Goal: Information Seeking & Learning: Learn about a topic

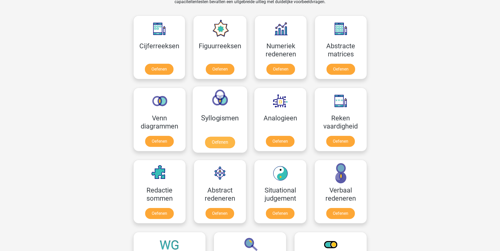
scroll to position [236, 0]
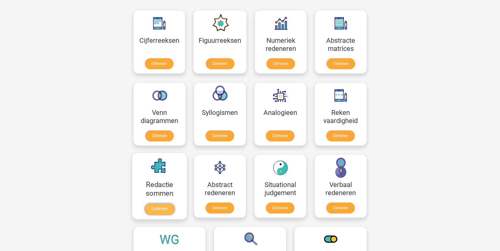
click at [158, 209] on link "Oefenen" at bounding box center [159, 210] width 30 height 12
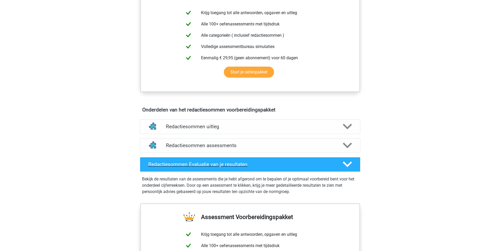
scroll to position [210, 0]
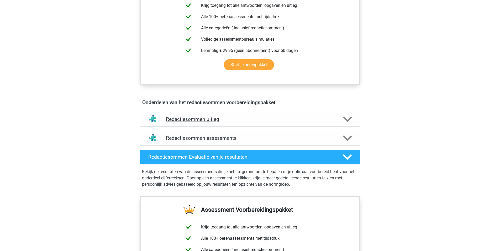
click at [185, 122] on h4 "Redactiesommen uitleg" at bounding box center [250, 119] width 169 height 6
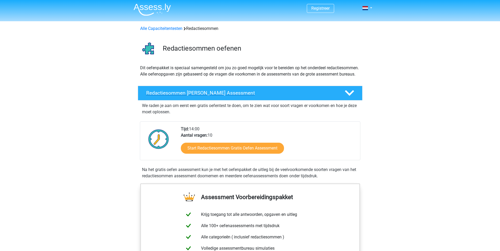
scroll to position [0, 0]
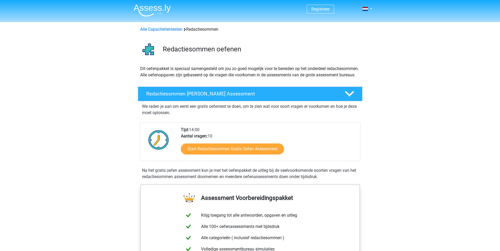
click at [163, 11] on img at bounding box center [152, 10] width 37 height 12
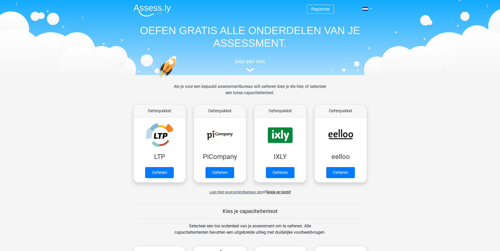
click at [347, 5] on nav "Registreer Nederlands English" at bounding box center [251, 9] width 242 height 17
click at [315, 11] on link "Registreer" at bounding box center [321, 9] width 18 height 5
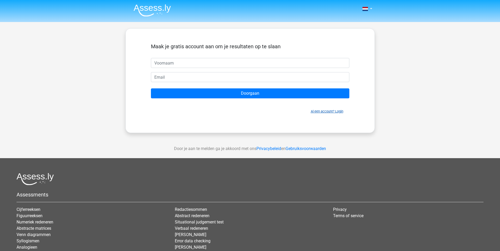
click at [339, 112] on link "Al een account? Login" at bounding box center [327, 112] width 33 height 4
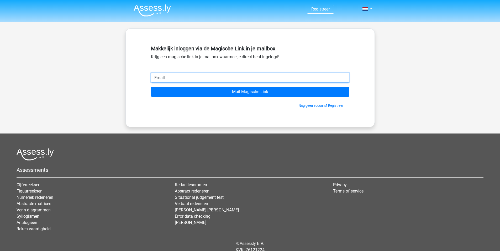
click at [172, 75] on input "email" at bounding box center [250, 78] width 199 height 10
click at [206, 127] on div "Makkelijk inloggen via de Magische Link in je mailbox Krijg een magische link i…" at bounding box center [251, 77] width 250 height 99
click at [205, 73] on div "Makkelijk inloggen via de Magische Link in je mailbox Krijg een magische link i…" at bounding box center [250, 57] width 199 height 29
click at [198, 80] on input "email" at bounding box center [250, 78] width 199 height 10
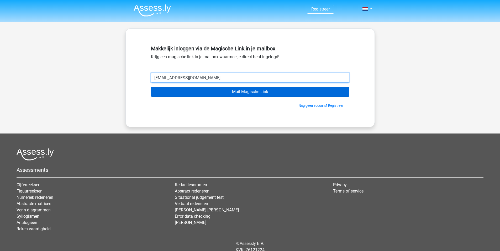
type input "[EMAIL_ADDRESS][DOMAIN_NAME]"
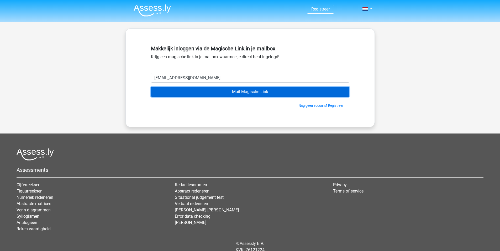
click at [236, 88] on input "Mail Magische Link" at bounding box center [250, 92] width 199 height 10
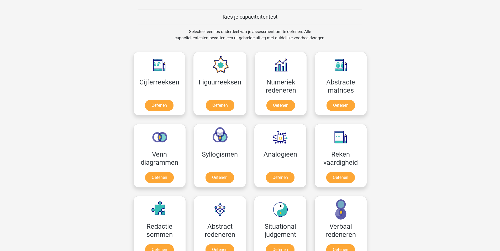
scroll to position [280, 0]
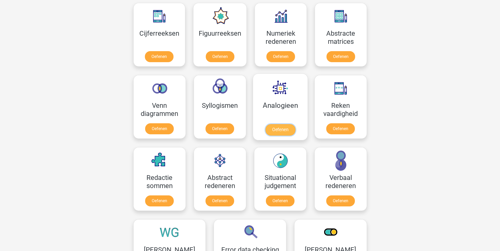
click at [282, 132] on link "Oefenen" at bounding box center [280, 130] width 30 height 12
click at [218, 129] on link "Oefenen" at bounding box center [220, 130] width 30 height 12
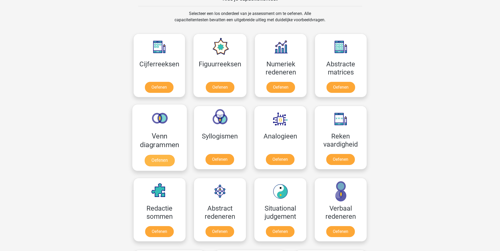
scroll to position [254, 0]
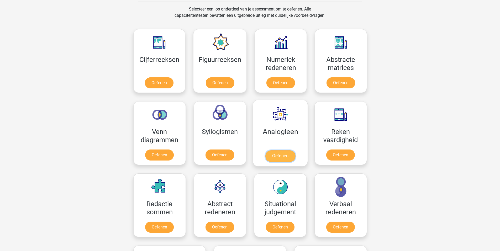
click at [288, 156] on link "Oefenen" at bounding box center [280, 157] width 30 height 12
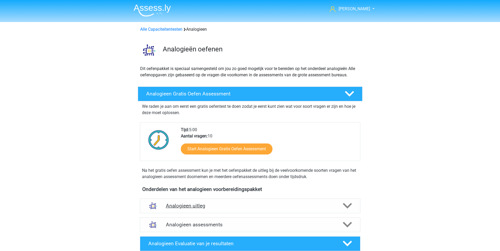
click at [232, 212] on div "Analogieen uitleg" at bounding box center [250, 206] width 221 height 15
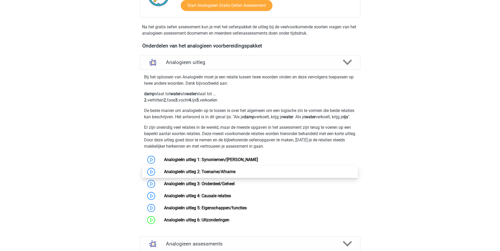
scroll to position [53, 0]
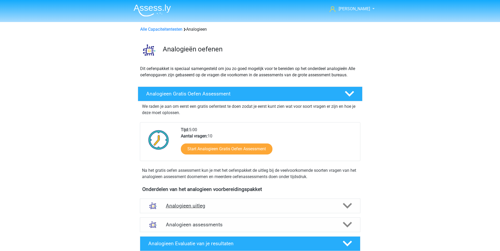
click at [209, 205] on h4 "Analogieen uitleg" at bounding box center [250, 206] width 169 height 6
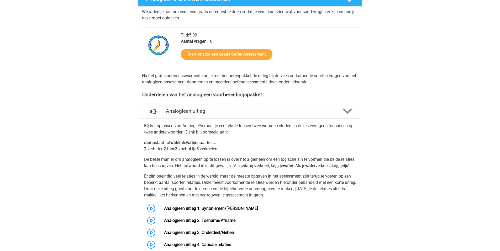
scroll to position [131, 0]
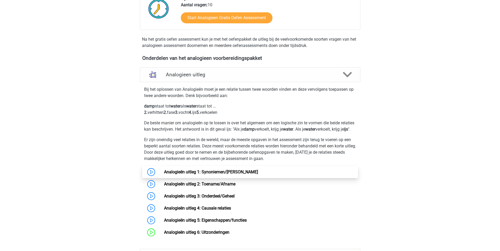
click at [164, 175] on link "Analogieën uitleg 1: Synoniemen/[PERSON_NAME]" at bounding box center [211, 172] width 94 height 5
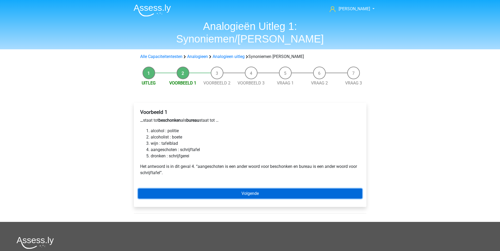
click at [213, 189] on link "Volgende" at bounding box center [250, 194] width 224 height 10
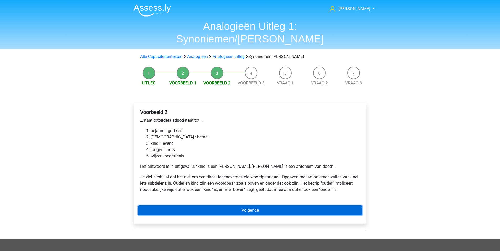
click at [190, 206] on link "Volgende" at bounding box center [250, 211] width 224 height 10
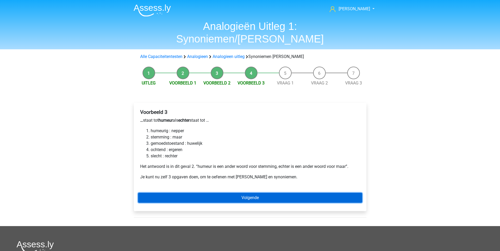
click at [280, 193] on link "Volgende" at bounding box center [250, 198] width 224 height 10
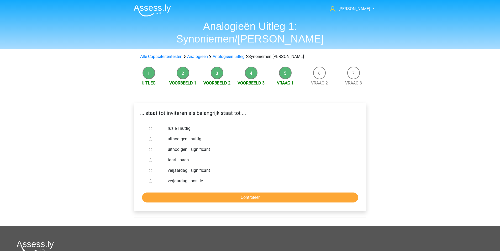
click at [148, 144] on div at bounding box center [155, 149] width 17 height 11
click at [152, 144] on div at bounding box center [155, 149] width 17 height 11
click at [151, 144] on div at bounding box center [155, 149] width 17 height 11
click at [150, 148] on input "uitnodigen | significant" at bounding box center [150, 149] width 3 height 3
radio input "true"
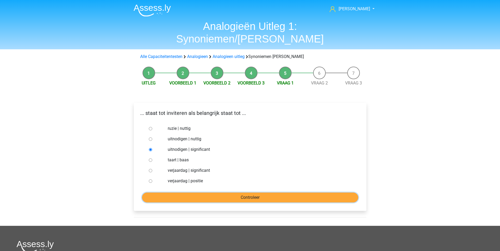
click at [182, 193] on input "Controleer" at bounding box center [250, 198] width 216 height 10
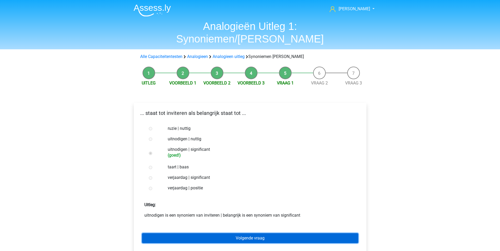
click at [224, 234] on link "Volgende vraag" at bounding box center [250, 239] width 216 height 10
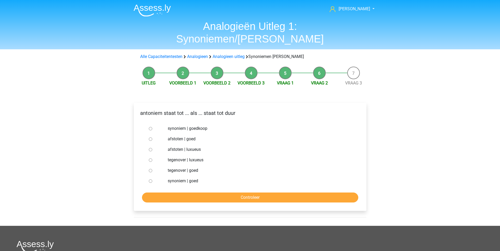
click at [151, 127] on input "synoniem | goedkoop" at bounding box center [150, 128] width 3 height 3
radio input "true"
click at [210, 193] on input "Controleer" at bounding box center [250, 198] width 216 height 10
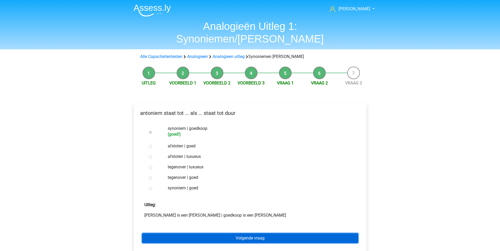
click at [225, 234] on link "Volgende vraag" at bounding box center [250, 239] width 216 height 10
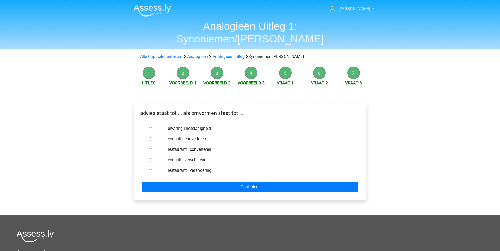
click at [151, 138] on input "consult | converteren" at bounding box center [150, 139] width 3 height 3
radio input "true"
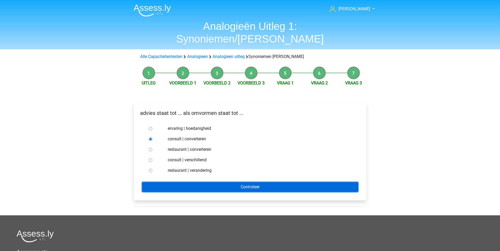
click at [213, 182] on input "Controleer" at bounding box center [250, 187] width 216 height 10
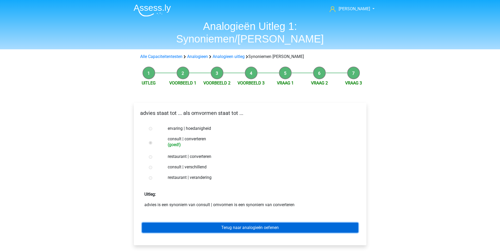
click at [216, 223] on link "Terug naar analogieën oefenen" at bounding box center [250, 228] width 216 height 10
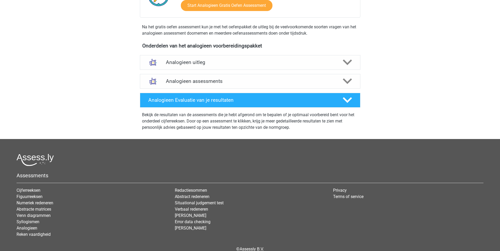
scroll to position [158, 0]
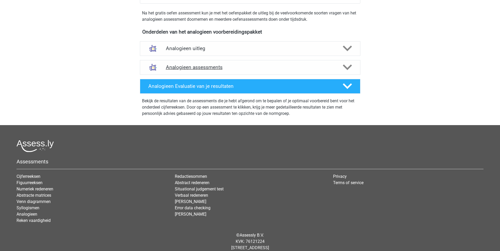
click at [189, 71] on div "Analogieen assessments" at bounding box center [250, 67] width 221 height 15
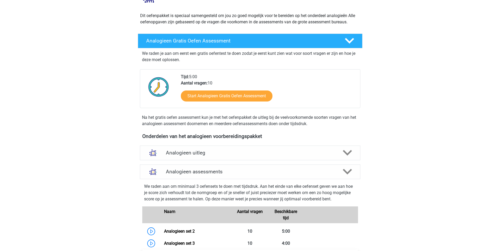
scroll to position [26, 0]
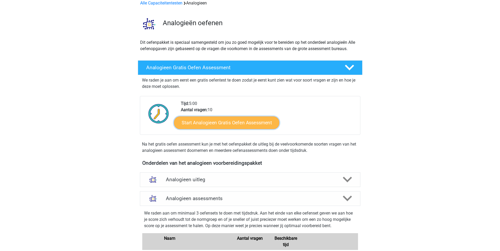
click at [209, 118] on link "Start Analogieen Gratis Oefen Assessment" at bounding box center [226, 122] width 105 height 13
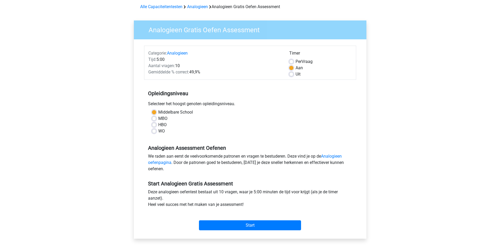
scroll to position [26, 0]
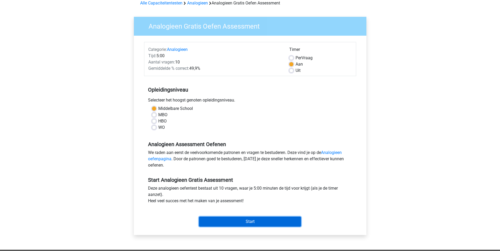
click at [255, 221] on input "Start" at bounding box center [250, 222] width 102 height 10
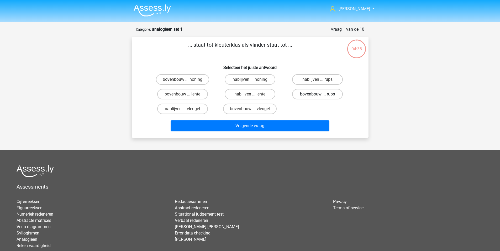
click at [308, 94] on label "bovenbouw ... rups" at bounding box center [317, 94] width 51 height 11
click at [318, 94] on input "bovenbouw ... rups" at bounding box center [319, 95] width 3 height 3
radio input "true"
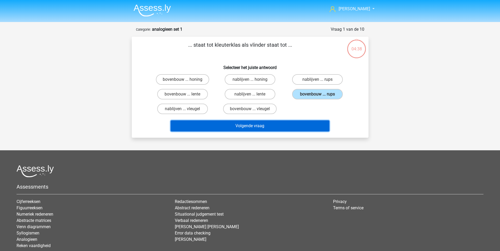
click at [298, 130] on button "Volgende vraag" at bounding box center [250, 126] width 159 height 11
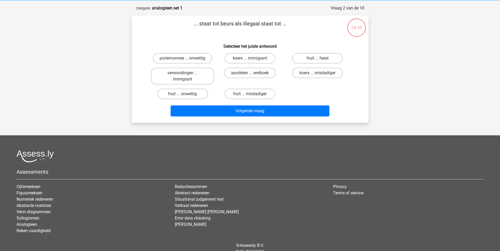
scroll to position [26, 0]
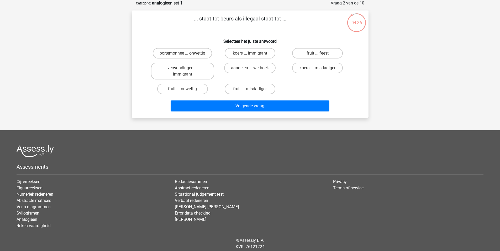
drag, startPoint x: 205, startPoint y: 31, endPoint x: 183, endPoint y: 42, distance: 24.9
click at [183, 43] on h6 "Selecteer het juiste antwoord" at bounding box center [250, 39] width 220 height 9
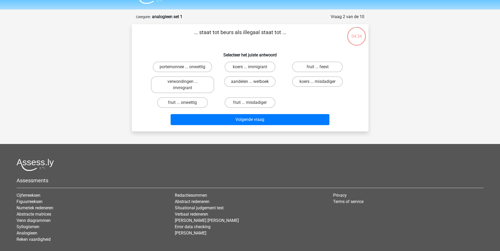
scroll to position [0, 0]
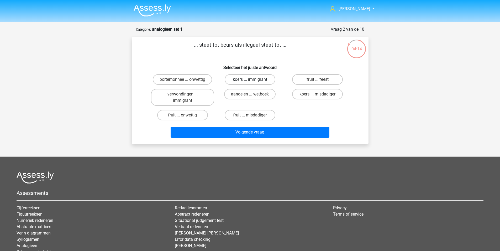
click at [253, 75] on label "koers ... immigrant" at bounding box center [250, 79] width 51 height 11
click at [253, 80] on input "koers ... immigrant" at bounding box center [251, 81] width 3 height 3
radio input "true"
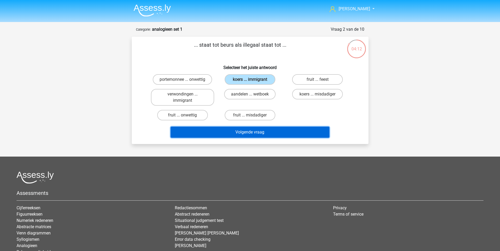
click at [256, 131] on button "Volgende vraag" at bounding box center [250, 132] width 159 height 11
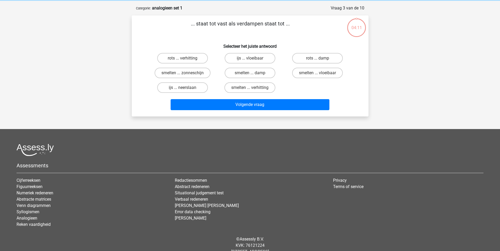
scroll to position [26, 0]
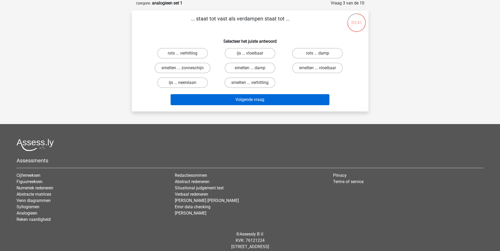
drag, startPoint x: 330, startPoint y: 70, endPoint x: 318, endPoint y: 96, distance: 28.8
click at [330, 70] on label "smelten ... vloeibaar" at bounding box center [317, 68] width 51 height 11
click at [321, 70] on input "smelten ... vloeibaar" at bounding box center [319, 69] width 3 height 3
radio input "true"
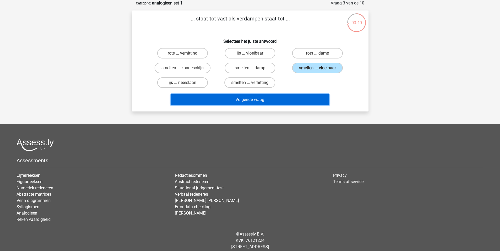
click at [313, 104] on button "Volgende vraag" at bounding box center [250, 99] width 159 height 11
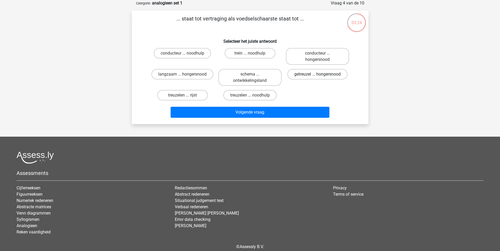
click at [310, 75] on label "getreuzel ... hongersnood" at bounding box center [318, 74] width 60 height 11
click at [318, 75] on input "getreuzel ... hongersnood" at bounding box center [319, 75] width 3 height 3
radio input "true"
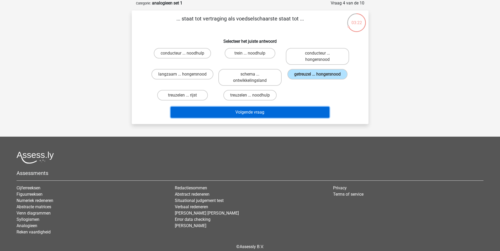
click at [276, 113] on button "Volgende vraag" at bounding box center [250, 112] width 159 height 11
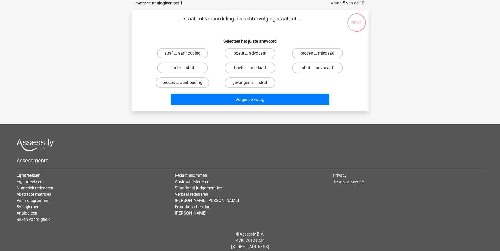
click at [192, 79] on label "proces ... aanhouding" at bounding box center [183, 83] width 54 height 11
click at [186, 83] on input "proces ... aanhouding" at bounding box center [184, 84] width 3 height 3
radio input "true"
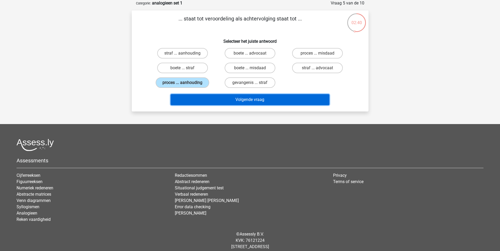
click at [237, 99] on button "Volgende vraag" at bounding box center [250, 99] width 159 height 11
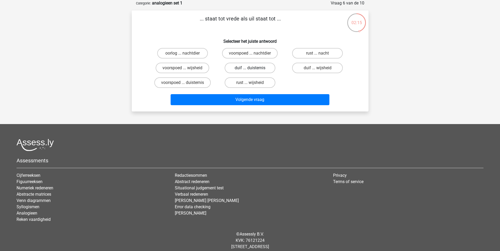
click at [248, 70] on label "duif ... duisternis" at bounding box center [250, 68] width 51 height 11
click at [250, 70] on input "duif ... duisternis" at bounding box center [251, 69] width 3 height 3
radio input "true"
click at [327, 61] on div "duif ... wijsheid" at bounding box center [318, 68] width 68 height 15
click at [318, 75] on div "duif ... wijsheid" at bounding box center [318, 68] width 68 height 15
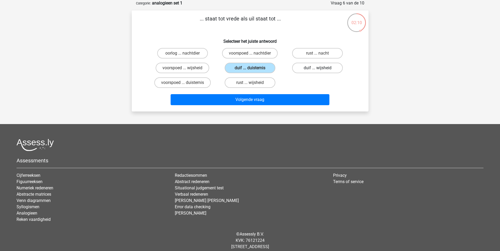
drag, startPoint x: 318, startPoint y: 70, endPoint x: 316, endPoint y: 72, distance: 3.4
click at [214, 59] on div "duif ... wijsheid" at bounding box center [182, 53] width 63 height 11
click at [315, 71] on label "duif ... wijsheid" at bounding box center [317, 68] width 51 height 11
click at [318, 71] on input "duif ... wijsheid" at bounding box center [319, 69] width 3 height 3
radio input "true"
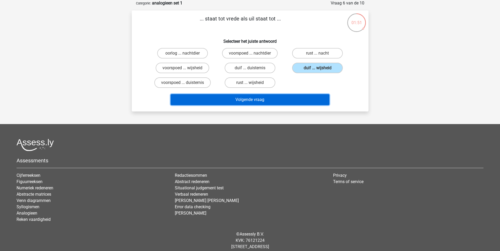
click at [297, 99] on button "Volgende vraag" at bounding box center [250, 99] width 159 height 11
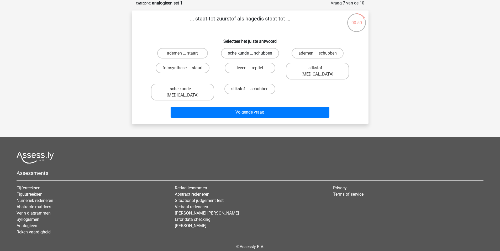
click at [264, 53] on label "scheikunde ... schubben" at bounding box center [250, 53] width 58 height 11
click at [254, 53] on input "scheikunde ... schubben" at bounding box center [251, 54] width 3 height 3
radio input "true"
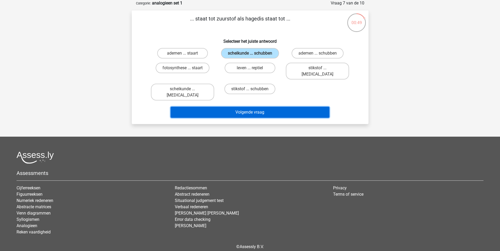
click at [274, 107] on button "Volgende vraag" at bounding box center [250, 112] width 159 height 11
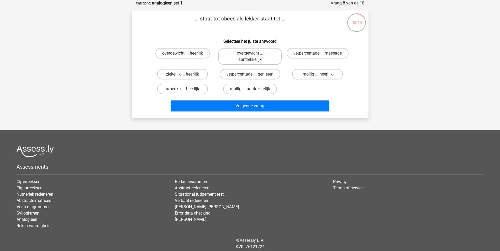
click at [192, 56] on label "overgewicht ... heerlijk" at bounding box center [183, 53] width 54 height 11
click at [186, 56] on input "overgewicht ... heerlijk" at bounding box center [184, 54] width 3 height 3
radio input "true"
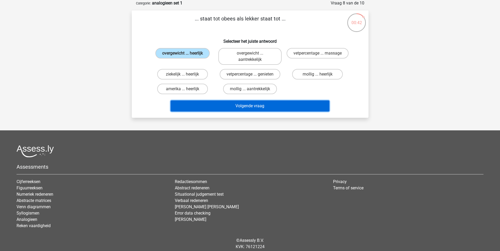
click at [240, 107] on button "Volgende vraag" at bounding box center [250, 106] width 159 height 11
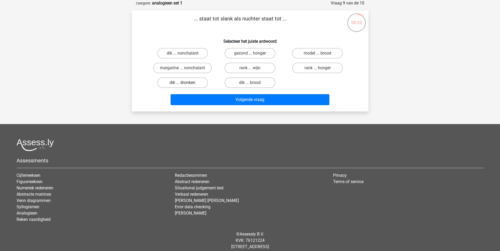
click at [188, 81] on label "dik ... dronken" at bounding box center [182, 83] width 51 height 11
click at [186, 83] on input "dik ... dronken" at bounding box center [184, 84] width 3 height 3
radio input "true"
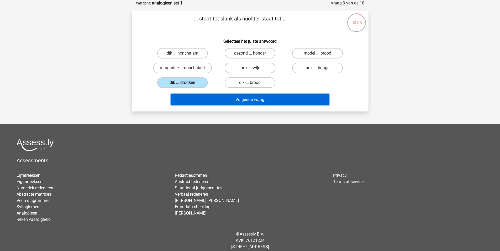
click at [221, 97] on button "Volgende vraag" at bounding box center [250, 99] width 159 height 11
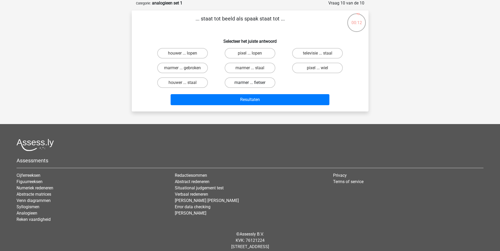
click at [250, 85] on label "marmer ... fietser" at bounding box center [250, 83] width 51 height 11
click at [250, 85] on input "marmer ... fietser" at bounding box center [251, 84] width 3 height 3
radio input "true"
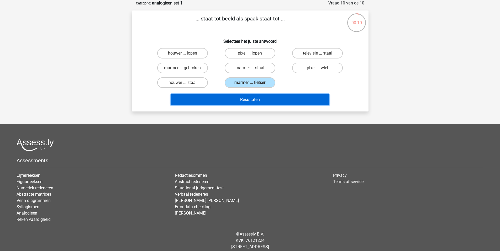
click at [219, 98] on button "Resultaten" at bounding box center [250, 99] width 159 height 11
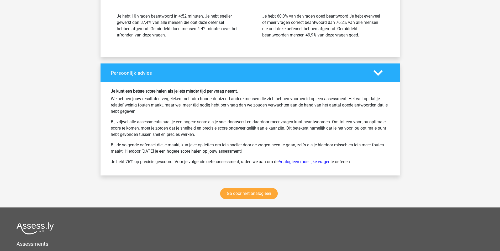
scroll to position [657, 0]
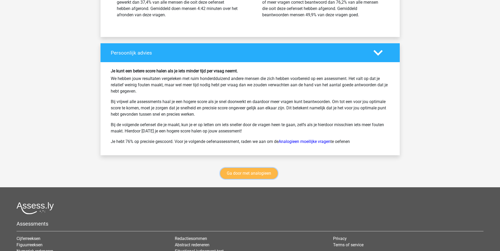
click at [239, 174] on link "Ga door met analogieen" at bounding box center [249, 173] width 58 height 11
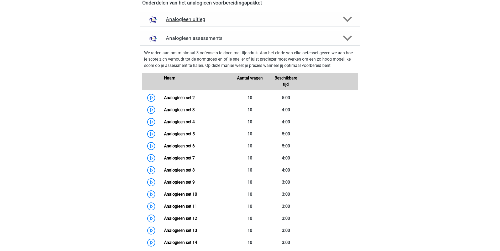
scroll to position [84, 0]
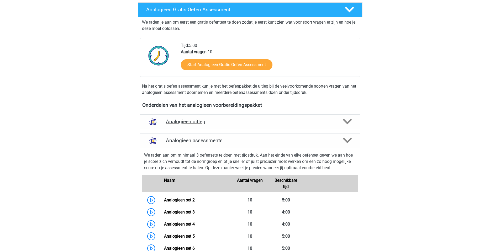
click at [211, 127] on div "Analogieen uitleg" at bounding box center [250, 122] width 221 height 15
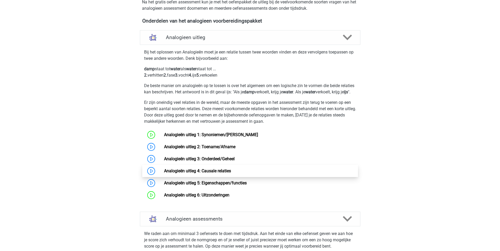
scroll to position [189, 0]
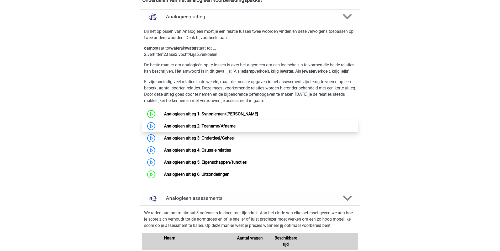
click at [164, 128] on link "Analogieën uitleg 2: Toename/Afname" at bounding box center [199, 126] width 71 height 5
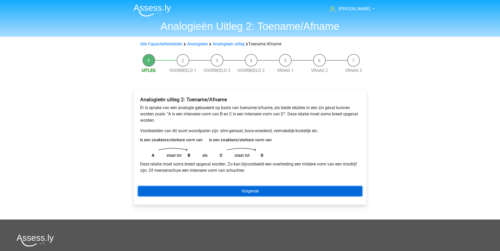
click at [282, 189] on link "Volgende" at bounding box center [250, 192] width 224 height 10
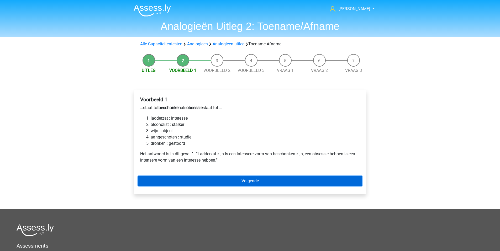
click at [203, 178] on link "Volgende" at bounding box center [250, 181] width 224 height 10
click at [272, 181] on link "Volgende" at bounding box center [250, 181] width 224 height 10
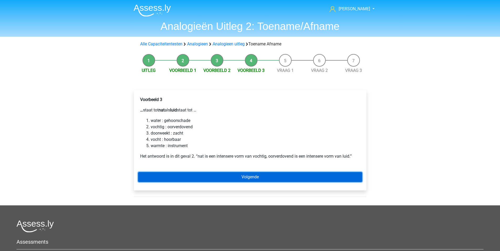
click at [216, 177] on link "Volgende" at bounding box center [250, 177] width 224 height 10
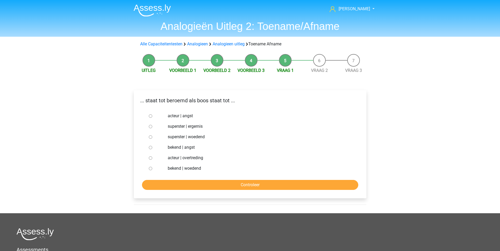
click at [153, 169] on div at bounding box center [155, 168] width 17 height 11
click at [151, 168] on input "bekend | woedend" at bounding box center [150, 168] width 3 height 3
radio input "true"
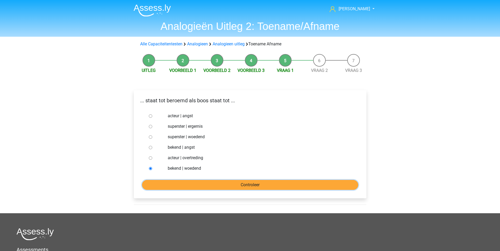
click at [165, 189] on input "Controleer" at bounding box center [250, 185] width 216 height 10
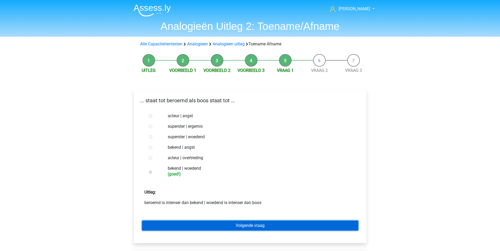
click at [207, 231] on link "Volgende vraag" at bounding box center [250, 226] width 216 height 10
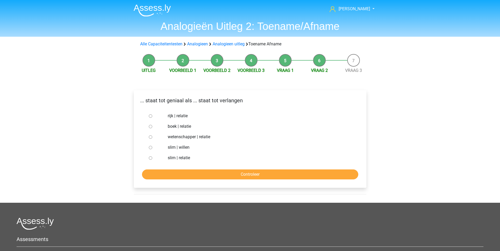
click at [206, 227] on div at bounding box center [250, 224] width 467 height 12
click at [151, 149] on input "slim | willen" at bounding box center [150, 147] width 3 height 3
radio input "true"
click at [165, 173] on input "Controleer" at bounding box center [250, 175] width 216 height 10
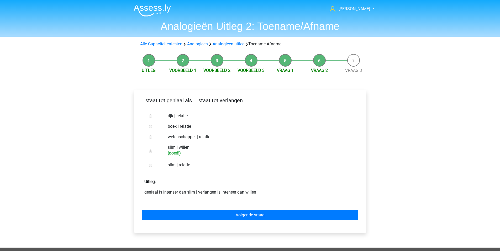
click at [205, 224] on div "Volgende vraag" at bounding box center [250, 214] width 224 height 29
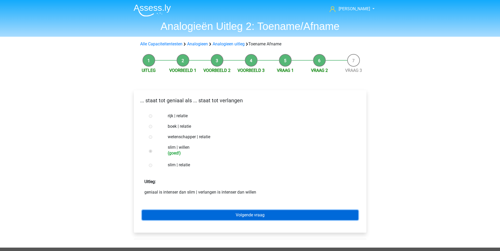
click at [194, 217] on link "Volgende vraag" at bounding box center [250, 215] width 216 height 10
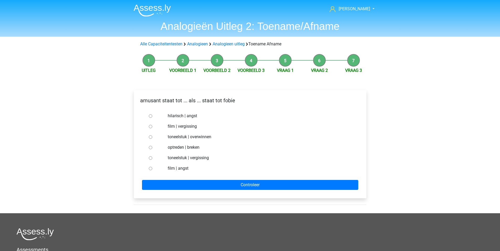
click at [150, 117] on input "hilarisch | angst" at bounding box center [150, 116] width 3 height 3
radio input "true"
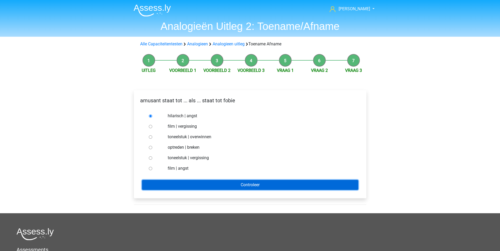
click at [173, 187] on input "Controleer" at bounding box center [250, 185] width 216 height 10
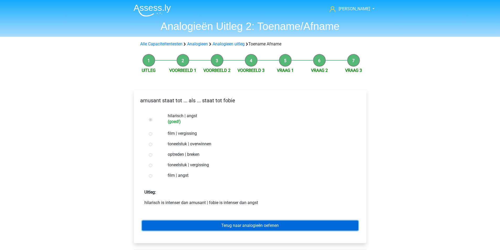
click at [227, 224] on link "Terug naar analogieën oefenen" at bounding box center [250, 226] width 216 height 10
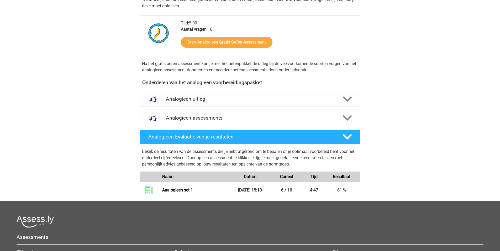
scroll to position [131, 0]
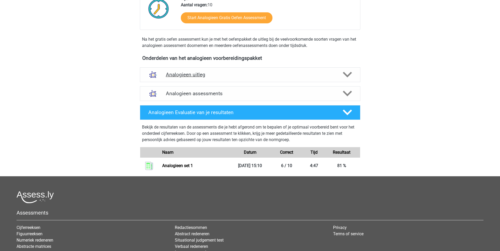
drag, startPoint x: 196, startPoint y: 74, endPoint x: 195, endPoint y: 77, distance: 3.2
click at [196, 75] on h4 "Analogieen uitleg" at bounding box center [250, 75] width 169 height 6
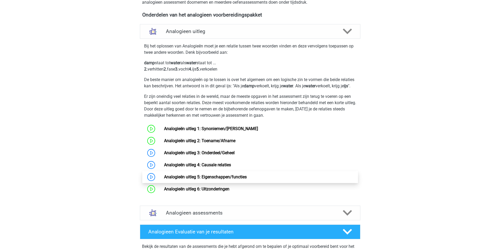
scroll to position [184, 0]
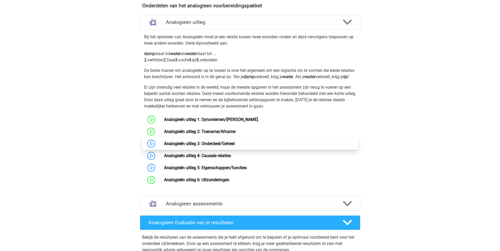
click at [164, 146] on link "Analogieën uitleg 3: Onderdeel/Geheel" at bounding box center [199, 143] width 71 height 5
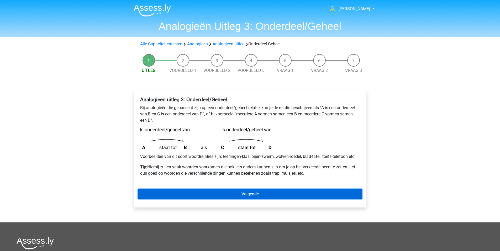
click at [210, 197] on link "Volgende" at bounding box center [250, 194] width 224 height 10
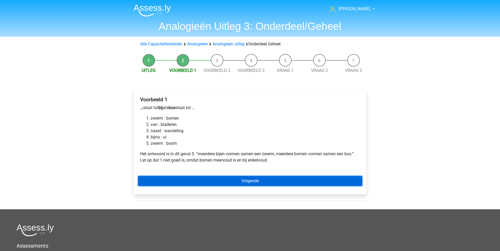
click at [207, 177] on link "Volgende" at bounding box center [250, 181] width 224 height 10
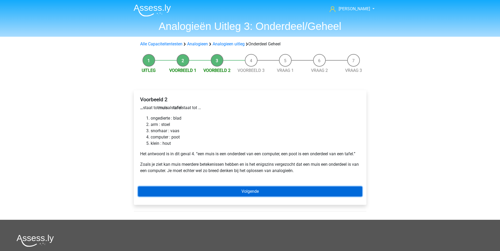
click at [215, 194] on link "Volgende" at bounding box center [250, 192] width 224 height 10
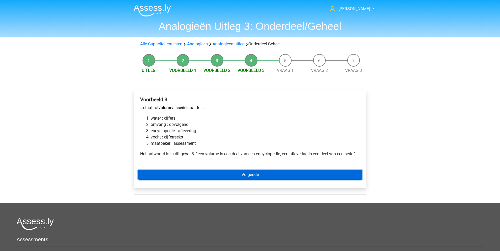
click at [239, 179] on link "Volgende" at bounding box center [250, 175] width 224 height 10
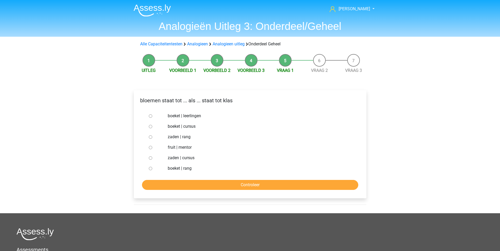
click at [151, 115] on input "boeket | leerlingen" at bounding box center [150, 116] width 3 height 3
radio input "true"
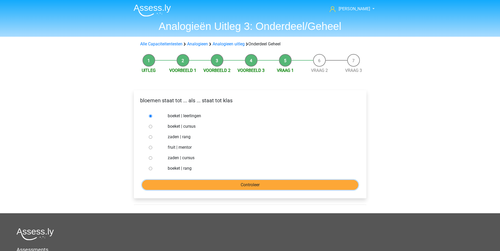
click at [193, 188] on input "Controleer" at bounding box center [250, 185] width 216 height 10
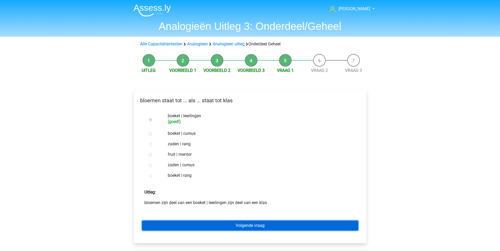
click at [226, 229] on link "Volgende vraag" at bounding box center [250, 226] width 216 height 10
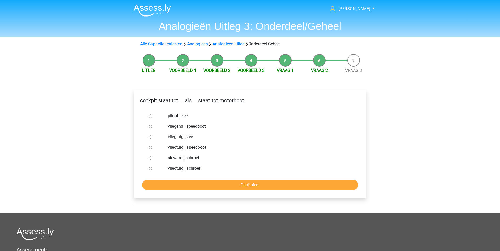
click at [148, 115] on div at bounding box center [155, 116] width 17 height 11
click at [151, 118] on input "piloot | zee" at bounding box center [150, 116] width 3 height 3
radio input "true"
drag, startPoint x: 155, startPoint y: 168, endPoint x: 149, endPoint y: 169, distance: 5.3
click at [154, 168] on div at bounding box center [155, 168] width 17 height 11
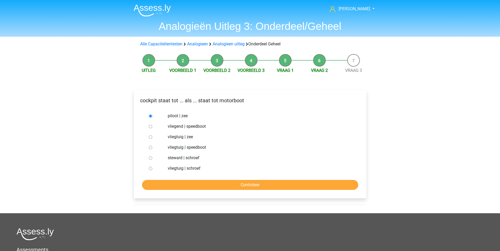
click at [149, 169] on input "vliegtuig | schroef" at bounding box center [150, 168] width 3 height 3
radio input "true"
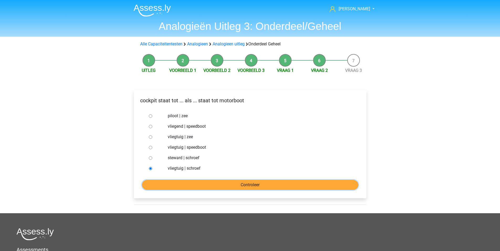
click at [163, 183] on input "Controleer" at bounding box center [250, 185] width 216 height 10
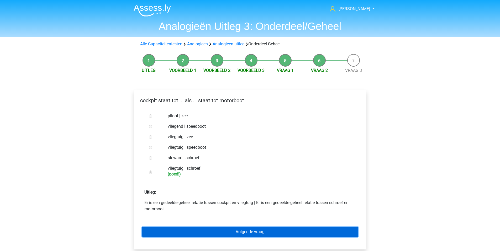
click at [192, 228] on link "Volgende vraag" at bounding box center [250, 232] width 216 height 10
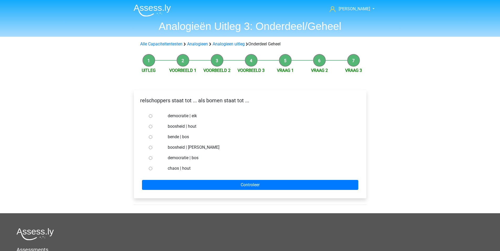
click at [149, 136] on input "bende | bos" at bounding box center [150, 137] width 3 height 3
radio input "true"
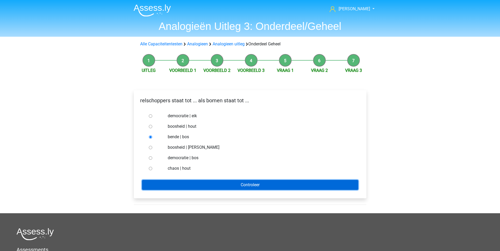
click at [180, 190] on div "relschoppers staat tot ... als bomen staat tot ... democratie | eik boosheid | …" at bounding box center [250, 144] width 233 height 108
click at [175, 184] on input "Controleer" at bounding box center [250, 185] width 216 height 10
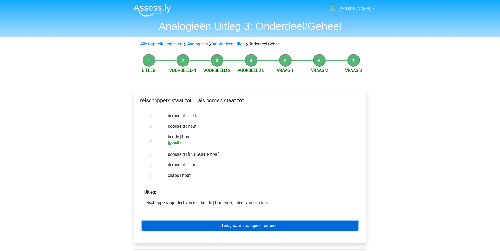
click at [201, 225] on link "Terug naar analogieën oefenen" at bounding box center [250, 226] width 216 height 10
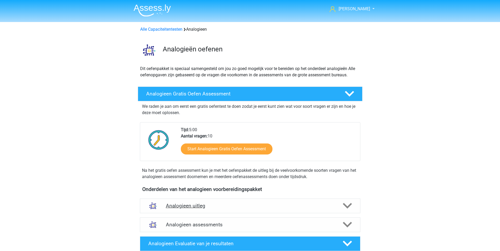
click at [179, 203] on div "Analogieen uitleg" at bounding box center [250, 206] width 221 height 15
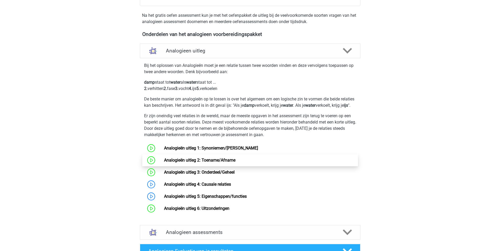
scroll to position [158, 0]
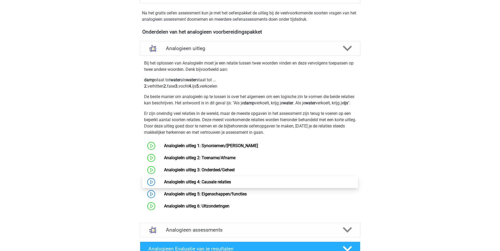
click at [204, 185] on link "Analogieën uitleg 4: Causale relaties" at bounding box center [197, 182] width 67 height 5
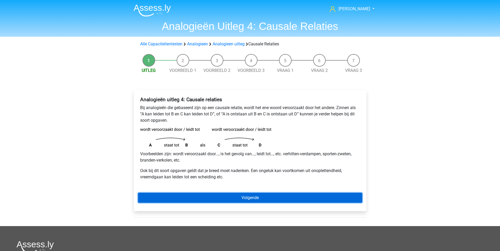
click at [202, 194] on link "Volgende" at bounding box center [250, 198] width 224 height 10
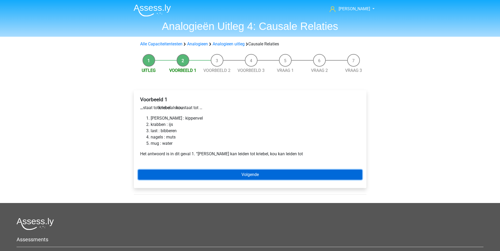
click at [233, 177] on link "Volgende" at bounding box center [250, 175] width 224 height 10
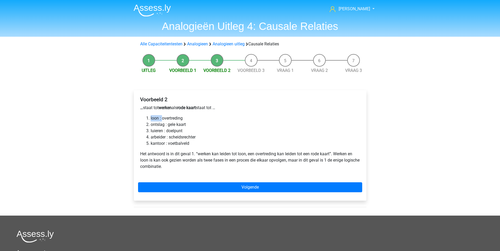
drag, startPoint x: 151, startPoint y: 120, endPoint x: 186, endPoint y: 120, distance: 34.9
click at [172, 120] on li "loon : overtreding" at bounding box center [256, 118] width 210 height 6
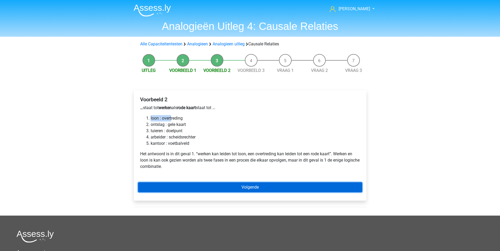
click at [199, 186] on link "Volgende" at bounding box center [250, 188] width 224 height 10
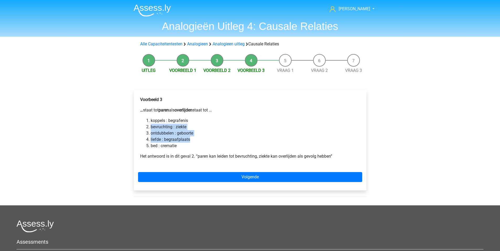
drag, startPoint x: 148, startPoint y: 130, endPoint x: 244, endPoint y: 138, distance: 96.0
click at [244, 138] on ol "koppels : begrafenis bevruchting : ziekte ontdubbelen : geboorte liefde : begra…" at bounding box center [250, 134] width 220 height 32
click at [218, 146] on li "bed : crematie" at bounding box center [256, 146] width 210 height 6
drag, startPoint x: 147, startPoint y: 129, endPoint x: 208, endPoint y: 137, distance: 61.5
click at [202, 136] on ol "koppels : begrafenis bevruchting : ziekte ontdubbelen : geboorte liefde : begra…" at bounding box center [250, 134] width 220 height 32
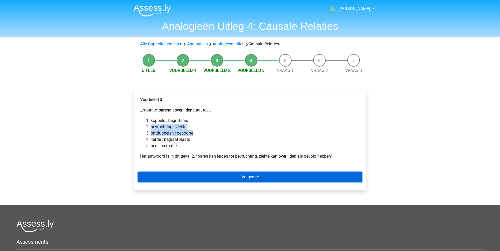
click at [220, 178] on link "Volgende" at bounding box center [250, 177] width 224 height 10
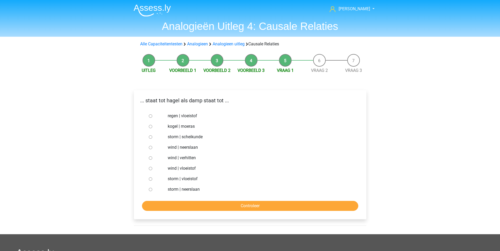
click at [151, 190] on input "storm | neerslaan" at bounding box center [150, 189] width 3 height 3
radio input "true"
click at [184, 206] on input "Controleer" at bounding box center [250, 206] width 216 height 10
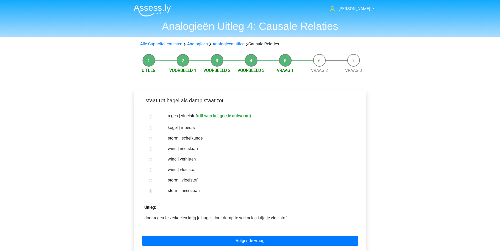
click at [253, 225] on form "regen | vloeistof (dit was het goede antwoord) kogel | moeras storm | scheikund…" at bounding box center [250, 183] width 224 height 144
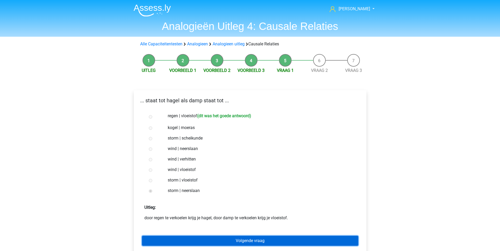
click at [255, 238] on link "Volgende vraag" at bounding box center [250, 241] width 216 height 10
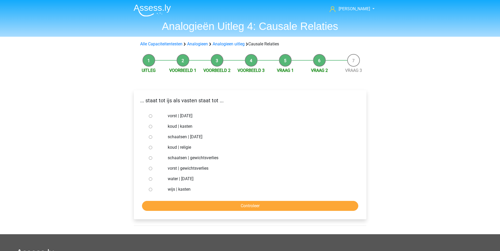
click at [152, 115] on input "vorst | [DATE]" at bounding box center [150, 116] width 3 height 3
radio input "true"
click at [177, 209] on input "Controleer" at bounding box center [250, 206] width 216 height 10
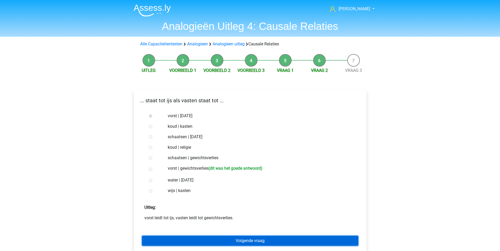
click at [239, 239] on link "Volgende vraag" at bounding box center [250, 241] width 216 height 10
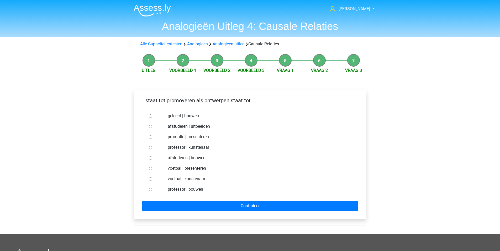
click at [149, 158] on input "afstuderen | bouwen" at bounding box center [150, 158] width 3 height 3
radio input "true"
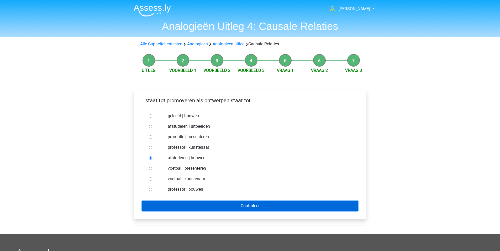
click at [180, 206] on input "Controleer" at bounding box center [250, 206] width 216 height 10
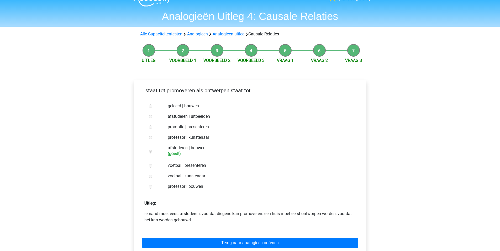
scroll to position [105, 0]
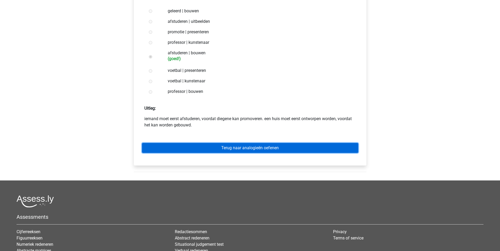
click at [236, 149] on link "Terug naar analogieën oefenen" at bounding box center [250, 148] width 216 height 10
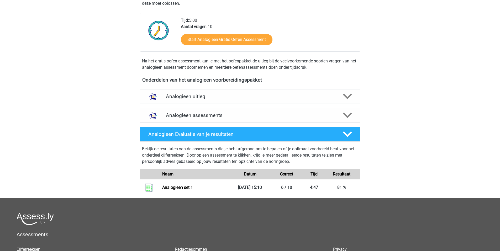
scroll to position [131, 0]
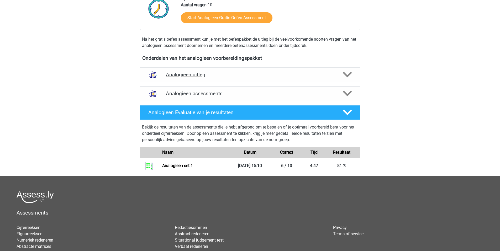
click at [188, 72] on h4 "Analogieen uitleg" at bounding box center [250, 75] width 169 height 6
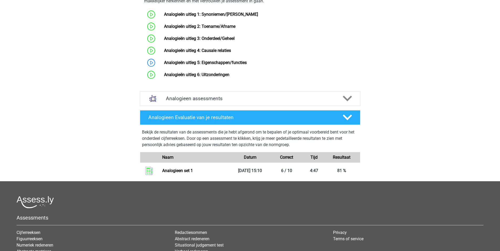
scroll to position [315, 0]
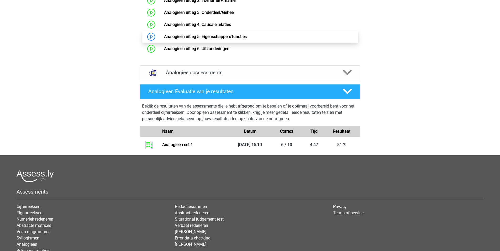
click at [164, 39] on link "Analogieën uitleg 5: Eigenschappen/functies" at bounding box center [205, 36] width 83 height 5
